Goal: Task Accomplishment & Management: Use online tool/utility

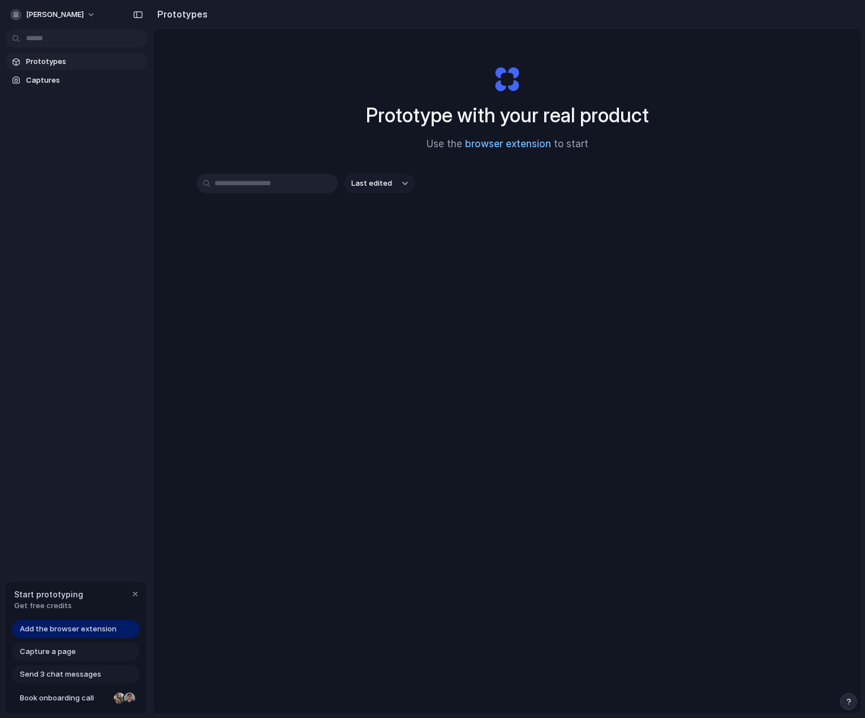
click at [491, 147] on link "browser extension" at bounding box center [508, 143] width 86 height 11
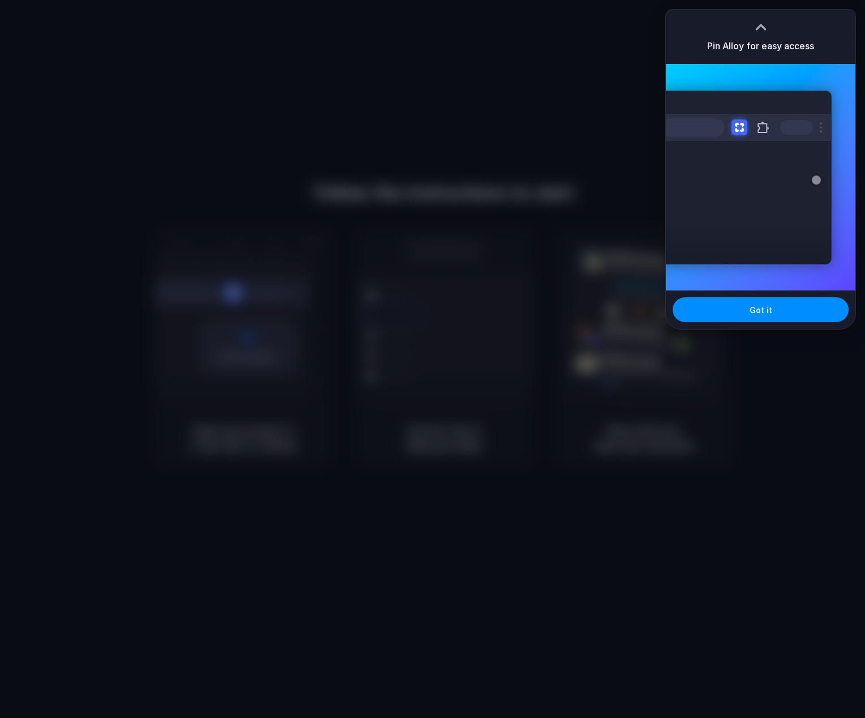
click at [433, 359] on div at bounding box center [433, 359] width 0 height 0
click at [771, 301] on button "Got it" at bounding box center [761, 309] width 176 height 25
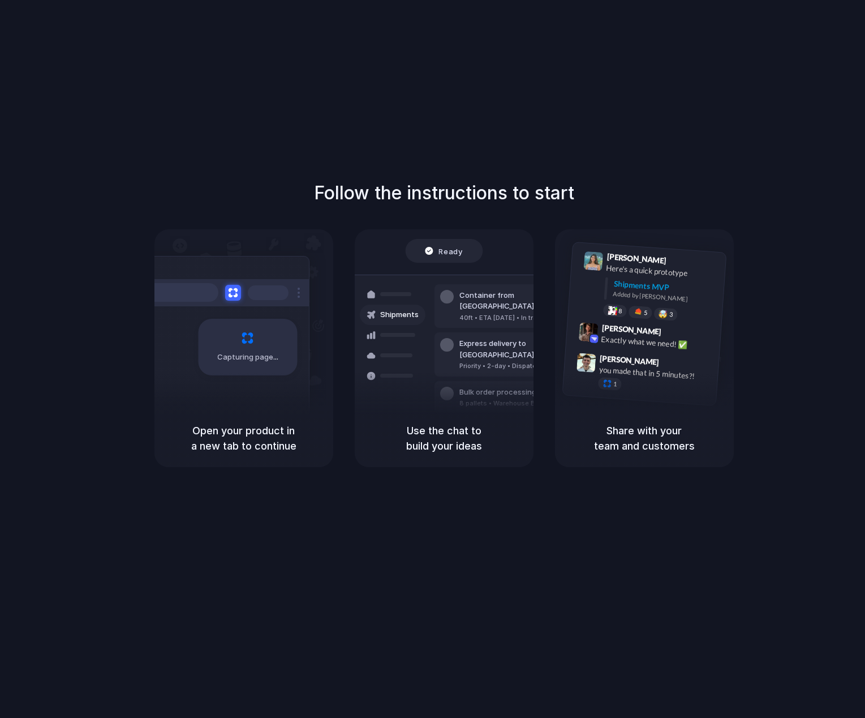
click at [635, 78] on div "Follow the instructions to start Capturing page Open your product in a new tab …" at bounding box center [444, 370] width 888 height 740
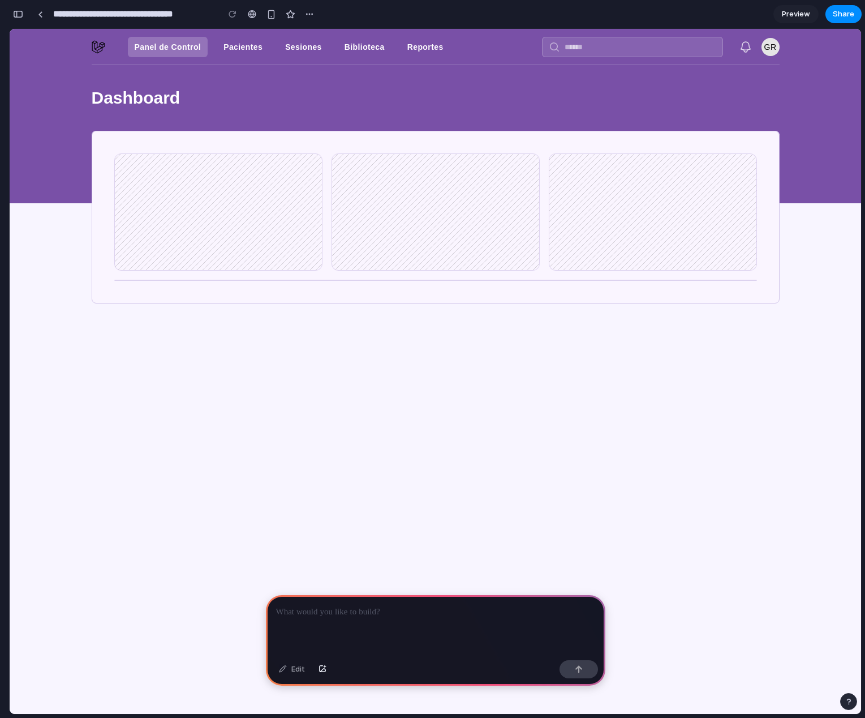
click at [242, 46] on link "Pacientes" at bounding box center [243, 47] width 53 height 20
click at [291, 50] on link "Sesiones" at bounding box center [303, 47] width 50 height 20
click at [247, 49] on link "Pacientes" at bounding box center [243, 47] width 53 height 20
click at [18, 13] on div "button" at bounding box center [18, 14] width 10 height 8
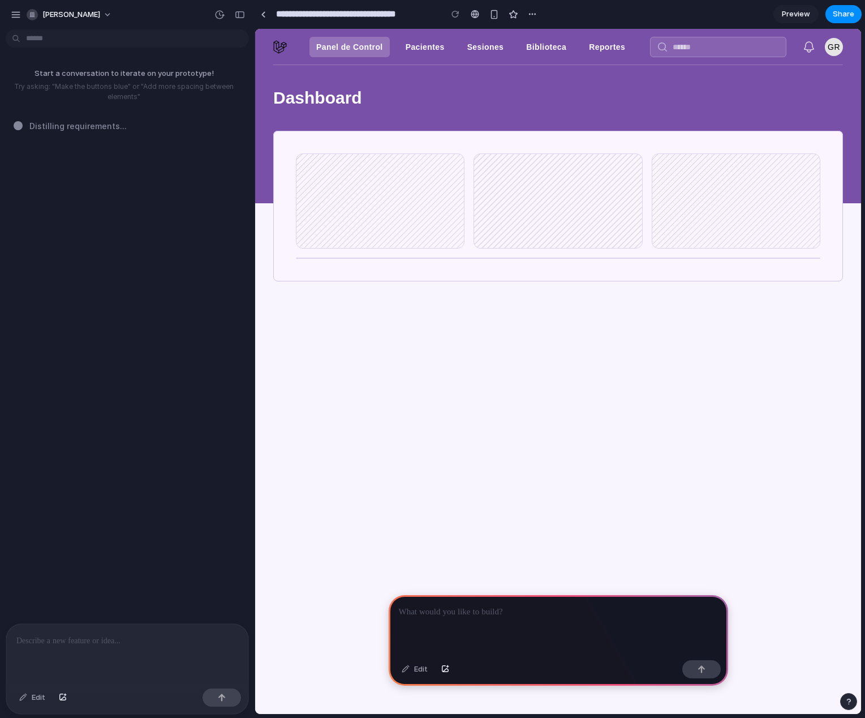
click at [800, 16] on span "Preview" at bounding box center [796, 13] width 28 height 11
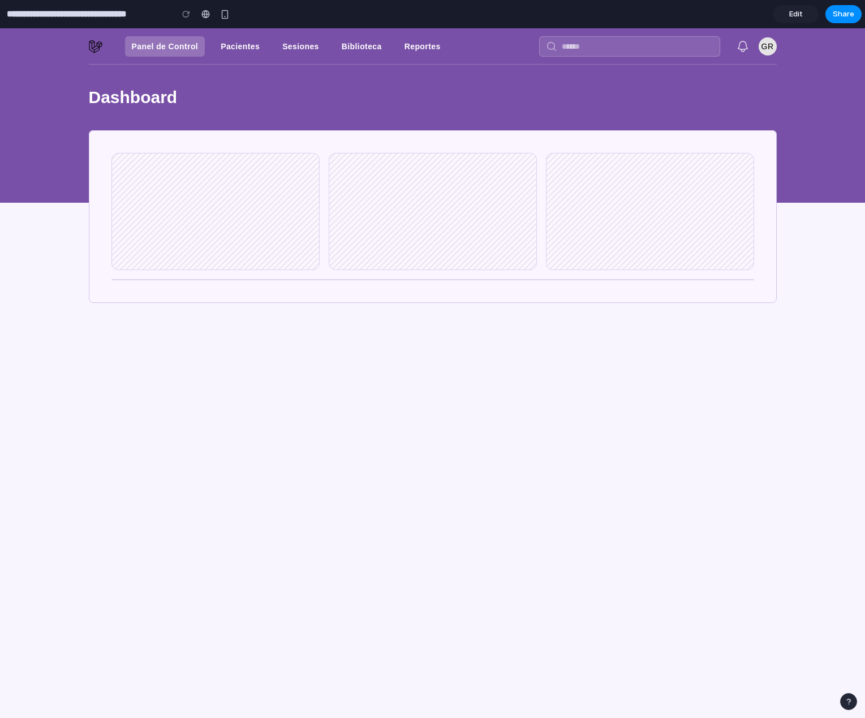
click at [800, 16] on span "Edit" at bounding box center [796, 13] width 14 height 11
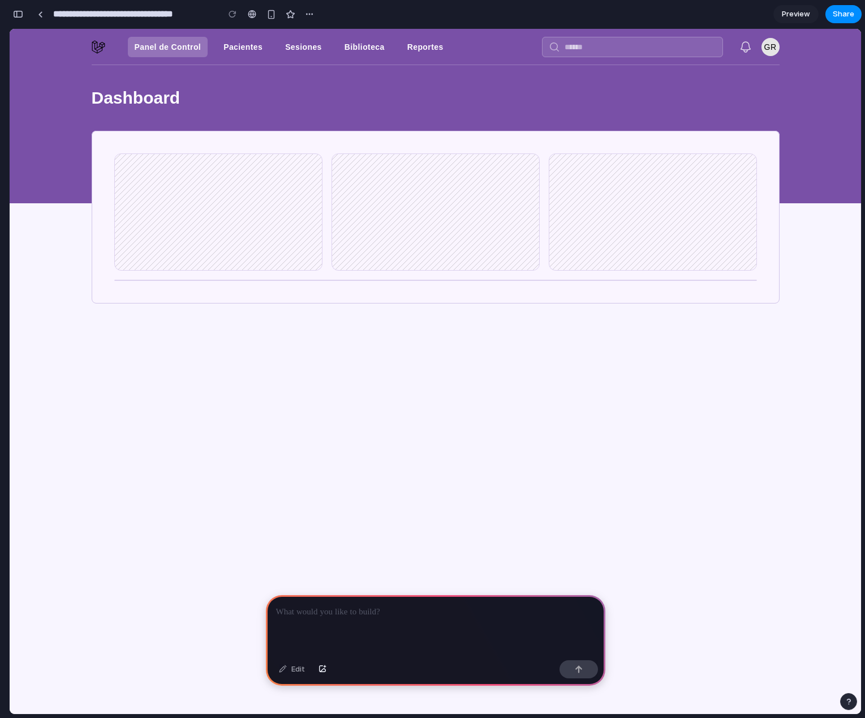
click at [811, 13] on link "Preview" at bounding box center [796, 14] width 45 height 18
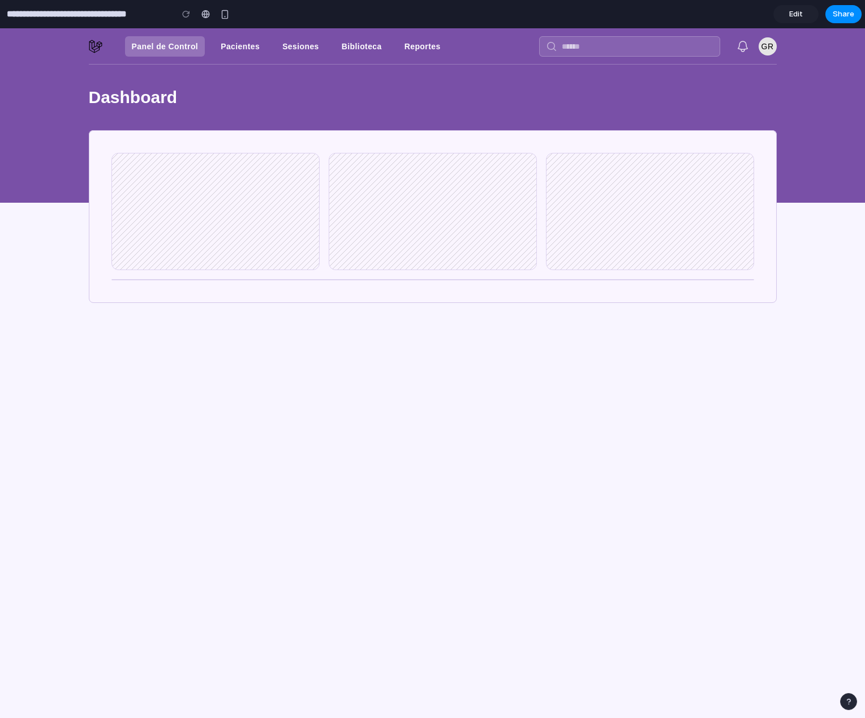
click at [805, 17] on link "Edit" at bounding box center [796, 14] width 45 height 18
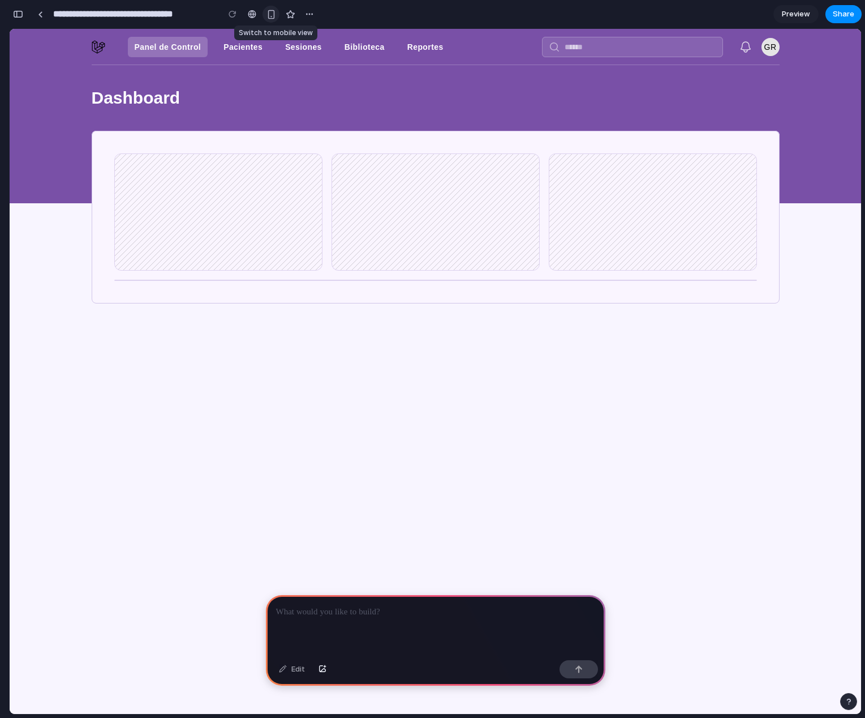
click at [271, 16] on div "button" at bounding box center [272, 15] width 10 height 10
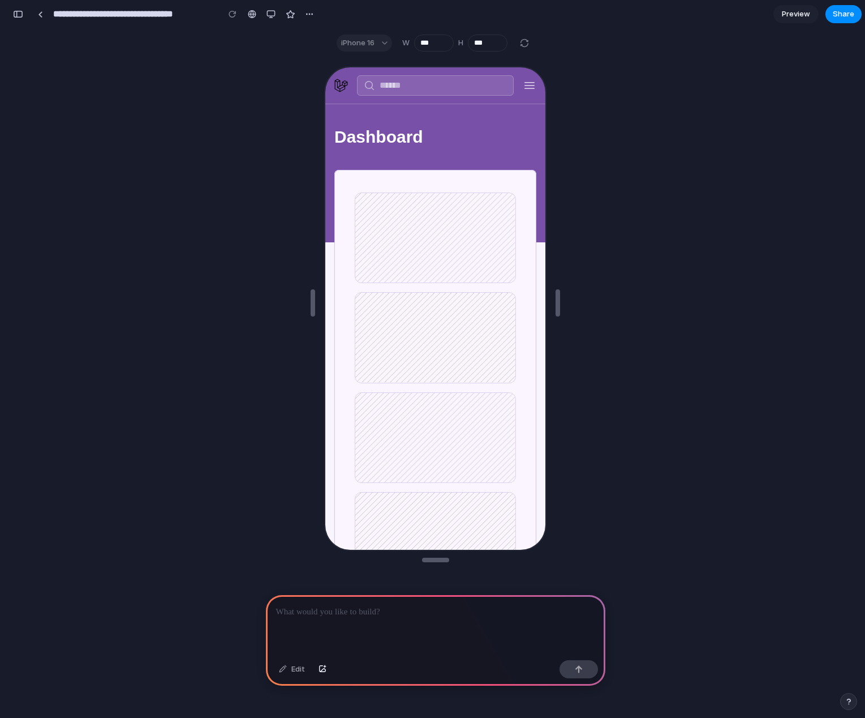
click at [523, 83] on span "button" at bounding box center [528, 84] width 25 height 25
click at [520, 76] on span "button" at bounding box center [528, 84] width 25 height 25
click at [311, 17] on div "button" at bounding box center [309, 14] width 9 height 9
click at [311, 12] on div "Duplicate Delete" at bounding box center [432, 359] width 865 height 718
